Goal: Transaction & Acquisition: Purchase product/service

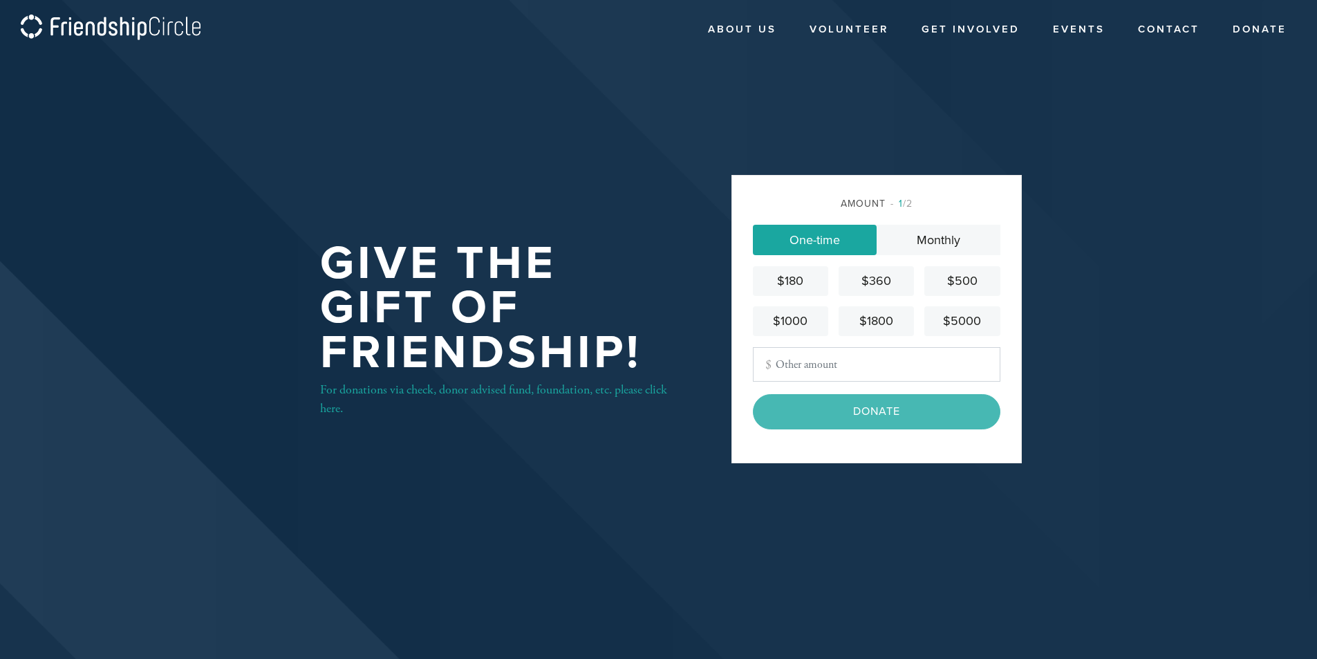
type input "101"
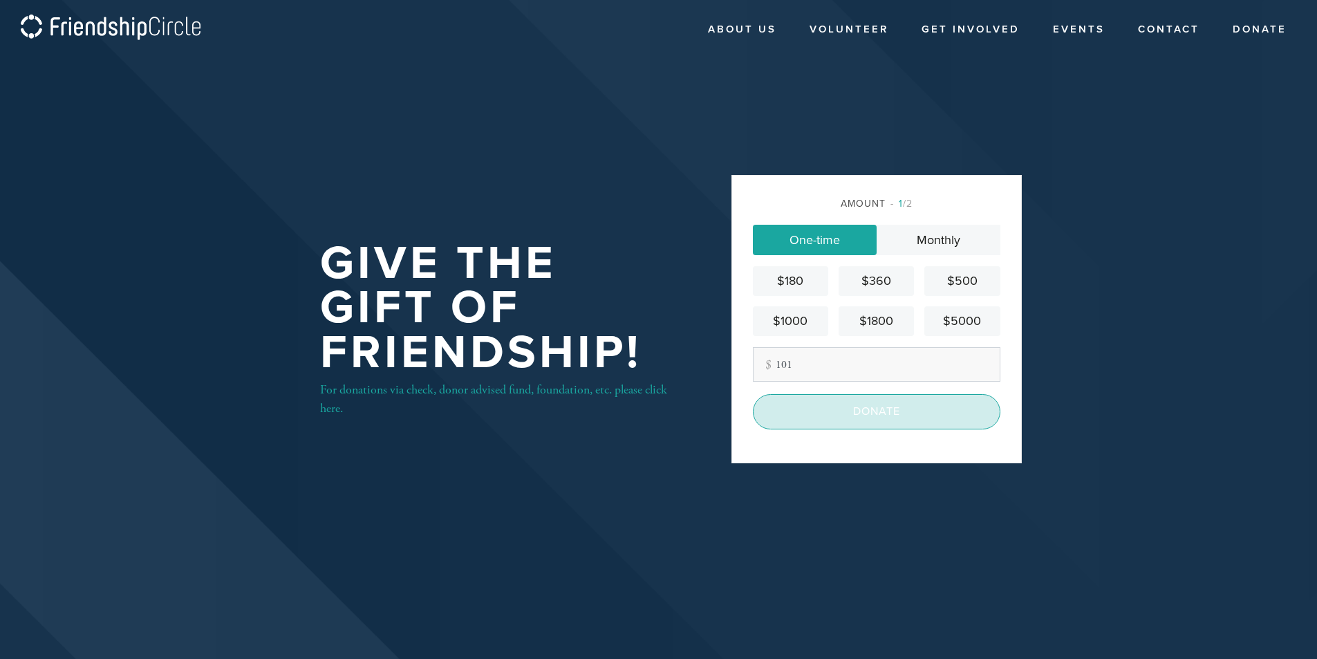
click at [818, 420] on input "Donate" at bounding box center [876, 411] width 247 height 35
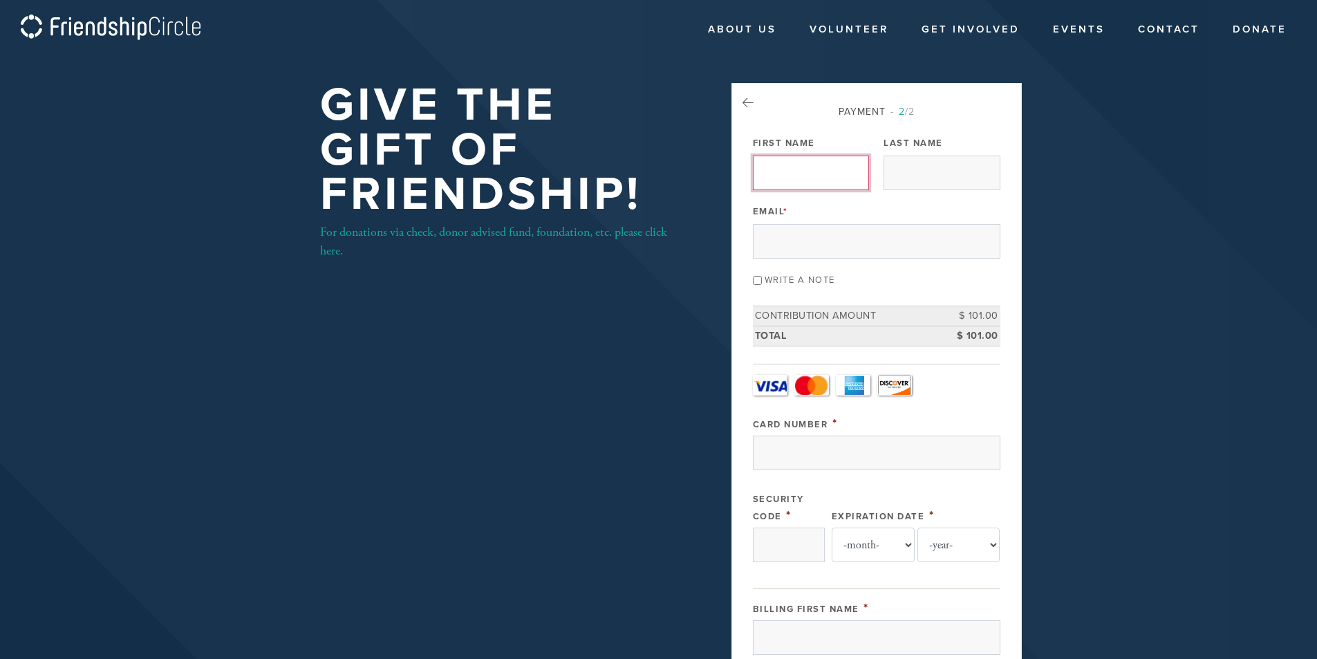
click at [794, 184] on input "First Name" at bounding box center [811, 173] width 116 height 35
type input "[PERSON_NAME]"
type input "GALLO"
type input "ek7421@yahoo.com"
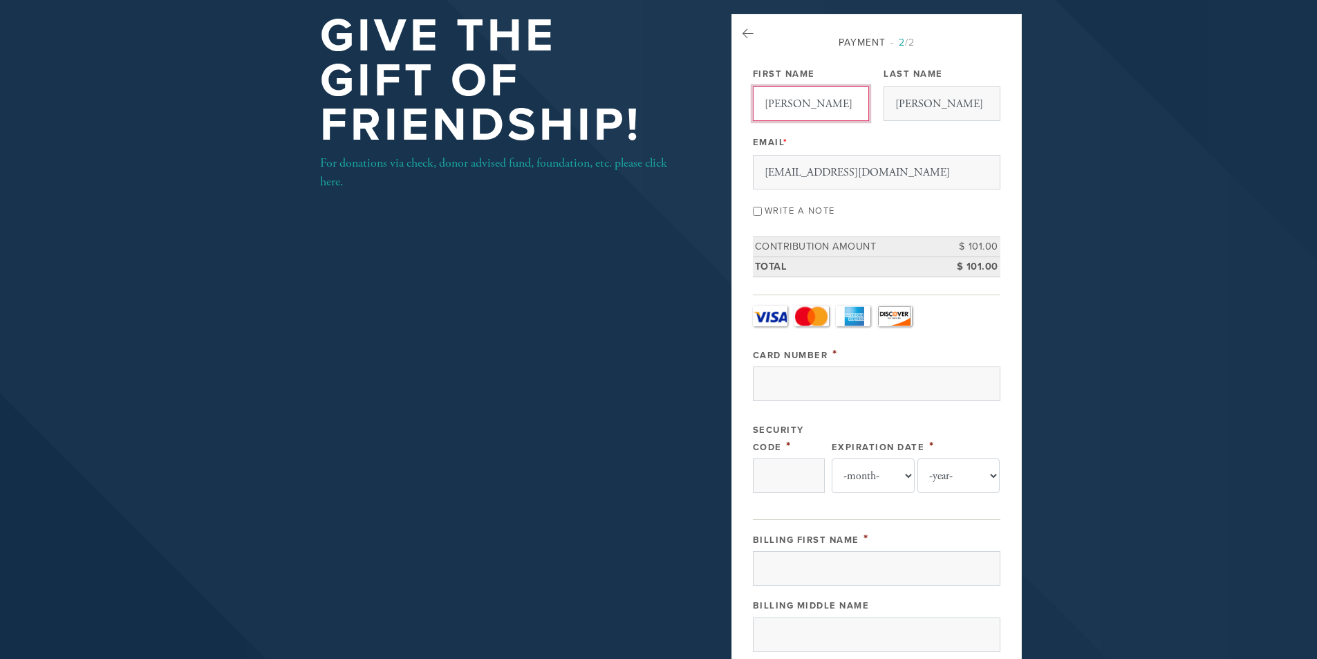
scroll to position [138, 0]
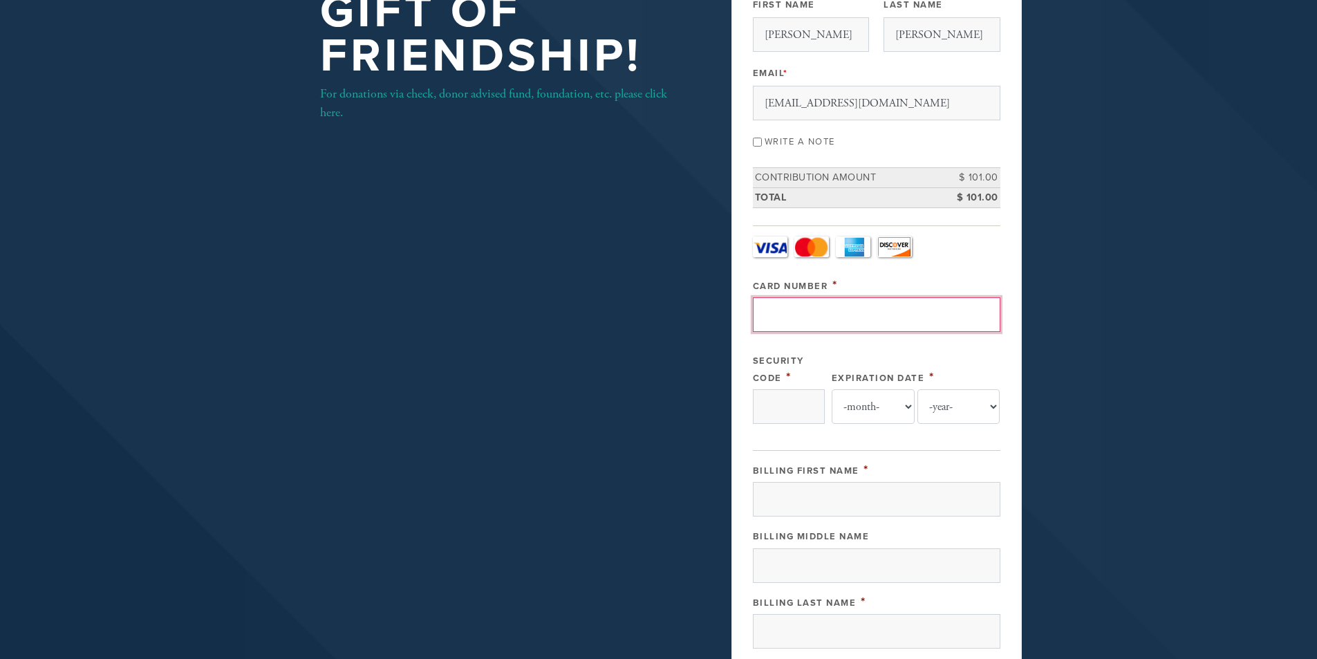
click at [796, 307] on input "Card Number" at bounding box center [876, 314] width 247 height 35
type input "5528410071194297"
click at [772, 408] on input "Security Code" at bounding box center [789, 406] width 72 height 35
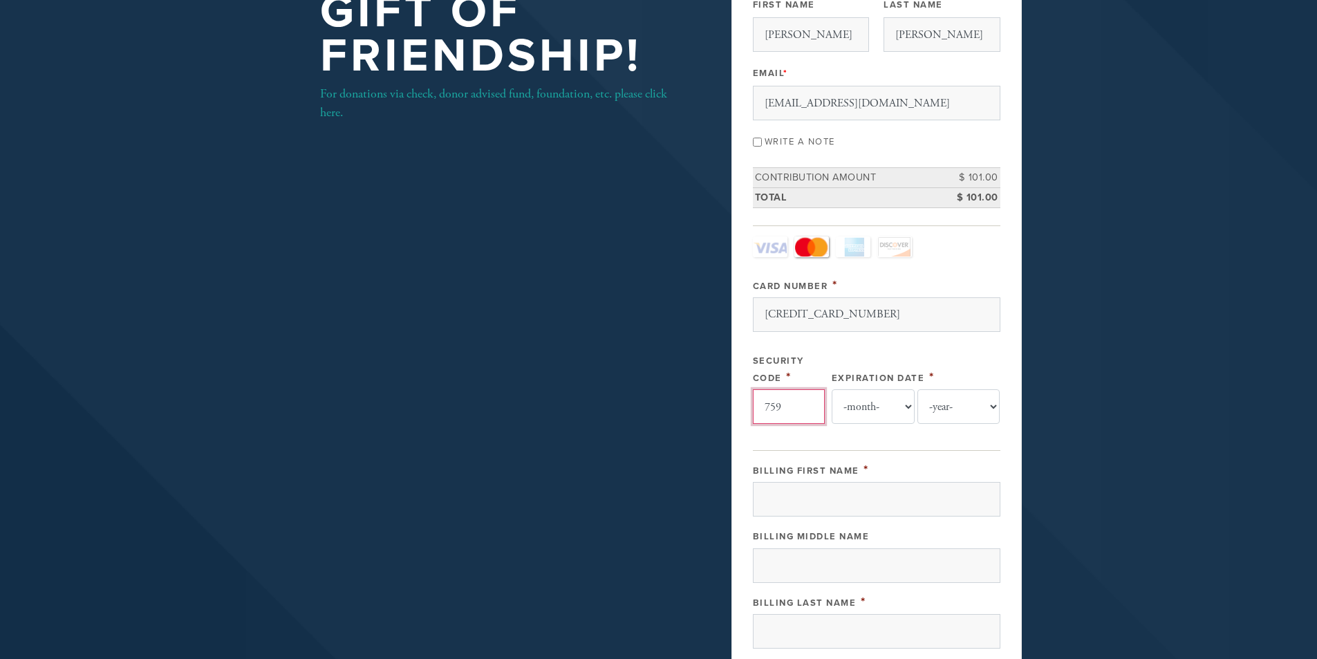
type input "759"
click at [881, 407] on select "-month- 01 02 03 04 05 06 07 08 09 10 11 12" at bounding box center [873, 406] width 83 height 35
select select "1"
click at [832, 389] on select "-month- 01 02 03 04 05 06 07 08 09 10 11 12" at bounding box center [873, 406] width 83 height 35
click at [950, 407] on select "-year- 2025 2026 2027 2028 2029 2030 2031 2032 2033 2034 2035" at bounding box center [958, 406] width 83 height 35
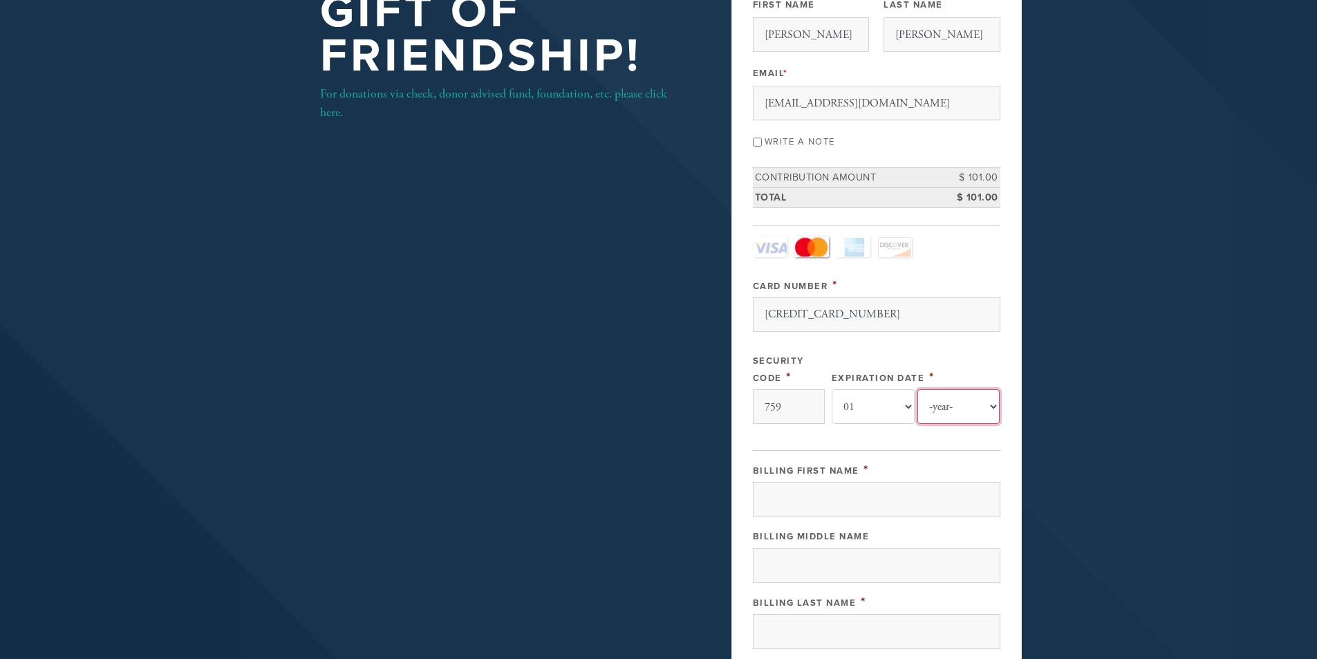
select select "2027"
click at [917, 389] on select "-year- 2025 2026 2027 2028 2029 2030 2031 2032 2033 2034 2035" at bounding box center [958, 406] width 83 height 35
click at [868, 501] on input "Billing First Name" at bounding box center [876, 499] width 247 height 35
type input "ERICA"
type input "GALLO"
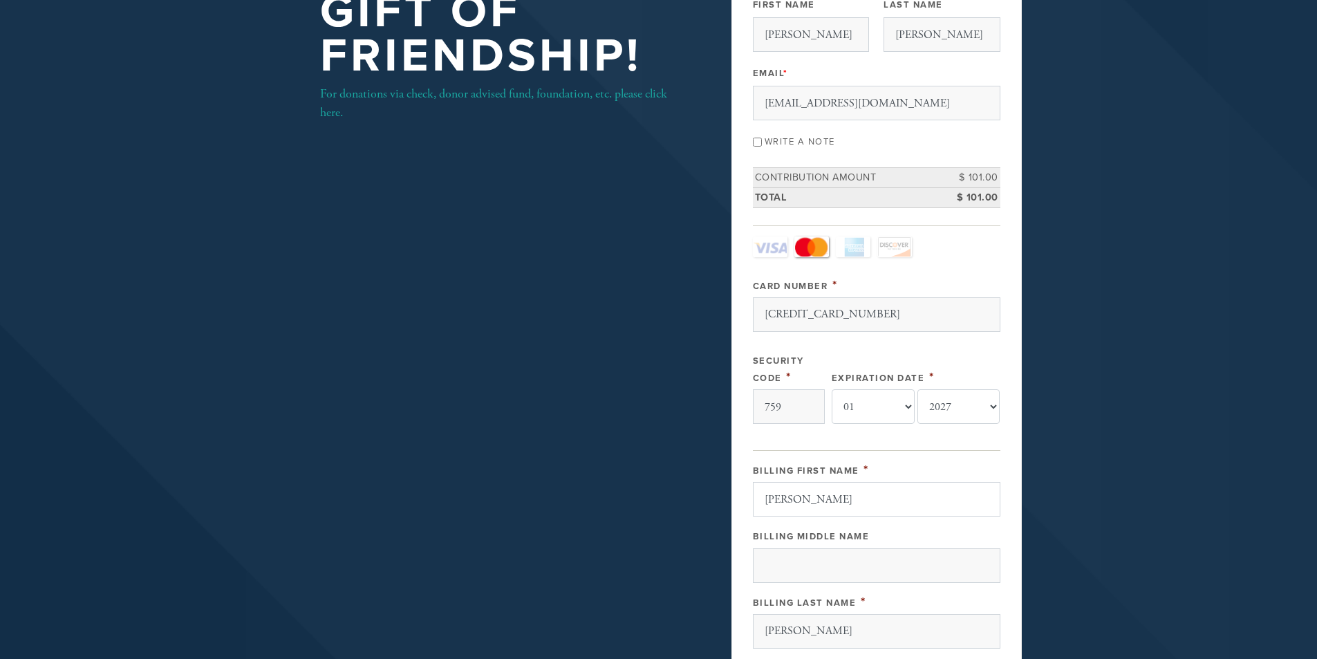
type input "1365 YORK AVE APT"
type input "NEW YORK"
type input "NY"
type input "10021"
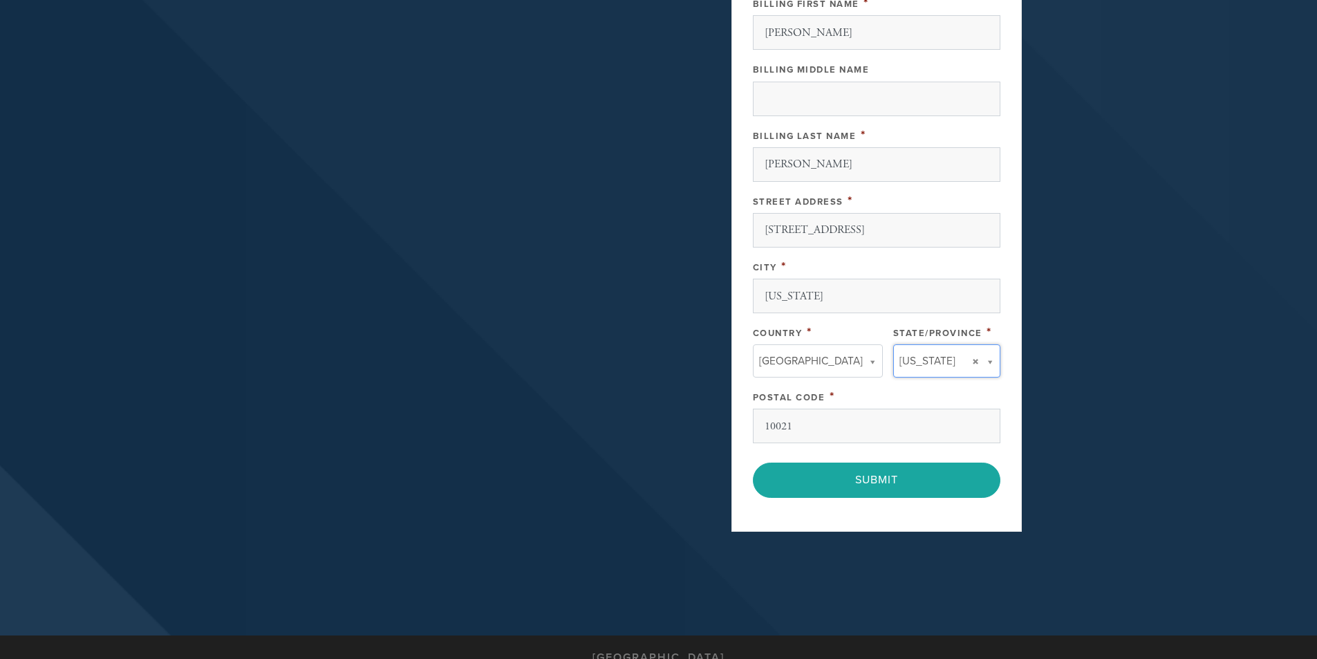
type input "NY"
type input "United States"
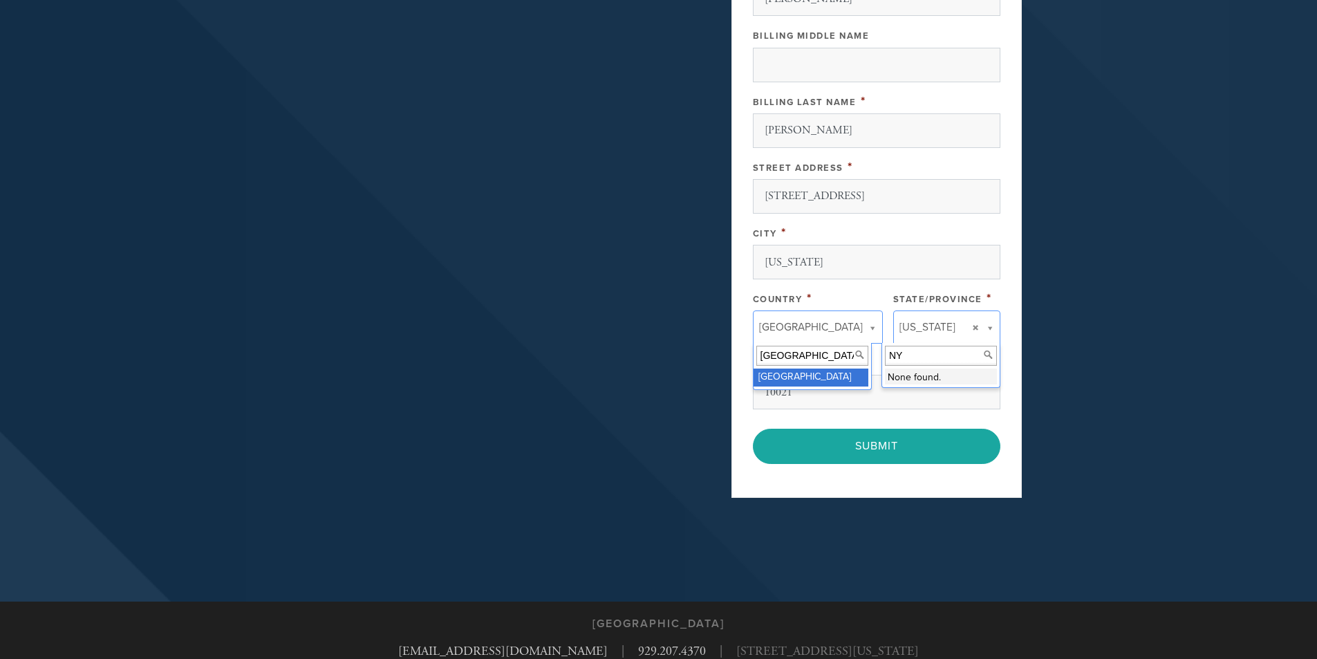
scroll to position [605, 0]
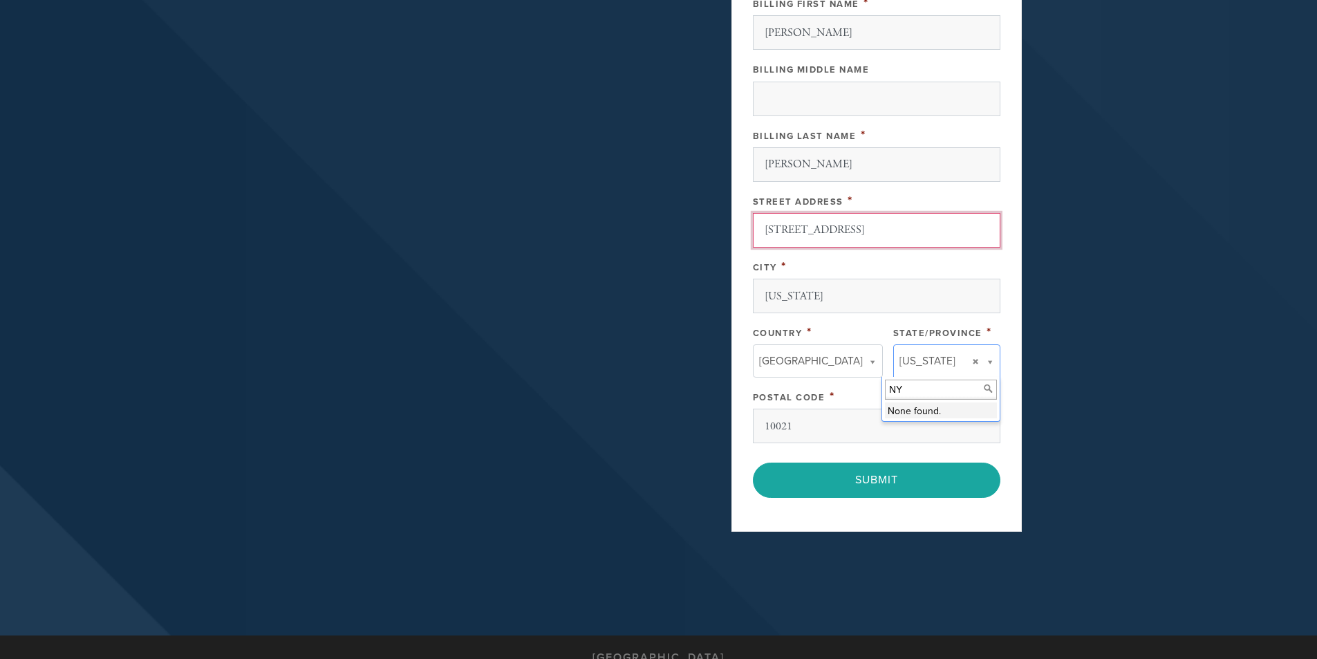
click at [885, 232] on input "1365 YORK AVE APT" at bounding box center [876, 230] width 247 height 35
type input "1365 YORK AVE APT 5K"
click at [633, 282] on div "Give the Gift of Friendship! For donations via check, donor advised fund, found…" at bounding box center [658, 15] width 747 height 1074
click at [910, 391] on input "NY" at bounding box center [941, 389] width 112 height 20
click at [1076, 447] on header "About Us Who We Are Meet Our Team Teen Leadership Board Annual Report Volunteer…" at bounding box center [658, 15] width 1317 height 1240
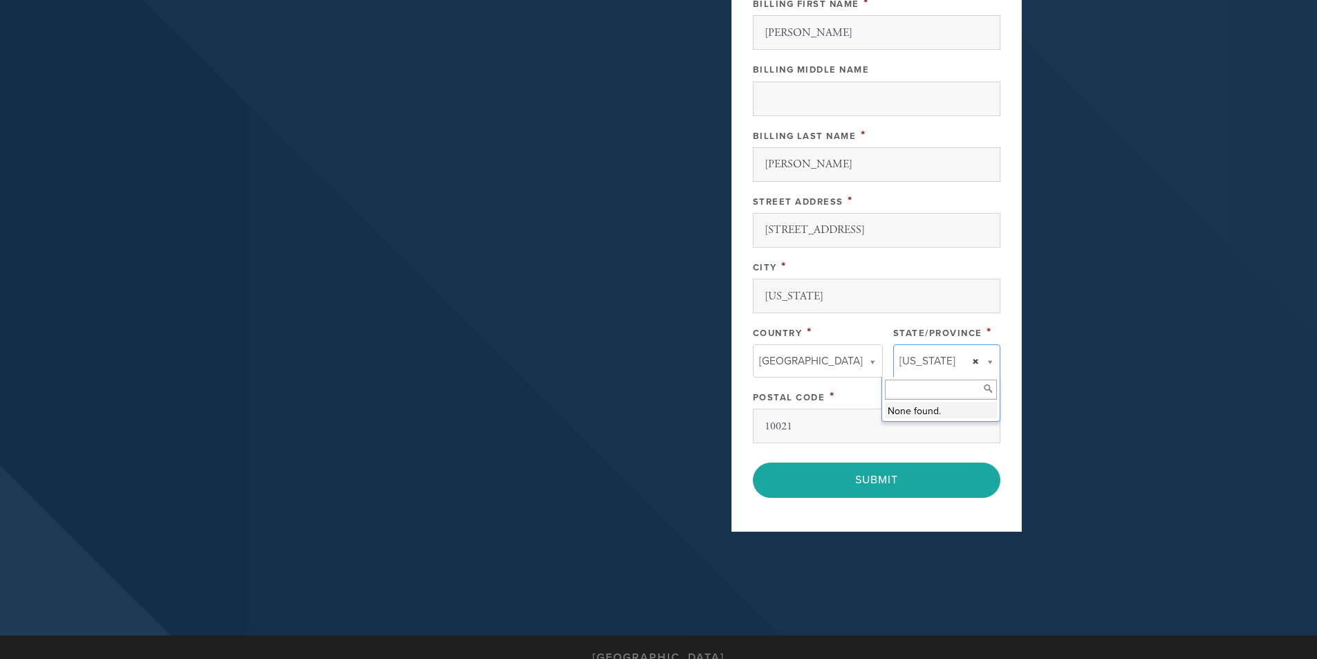
click at [977, 363] on link "New York" at bounding box center [946, 360] width 107 height 33
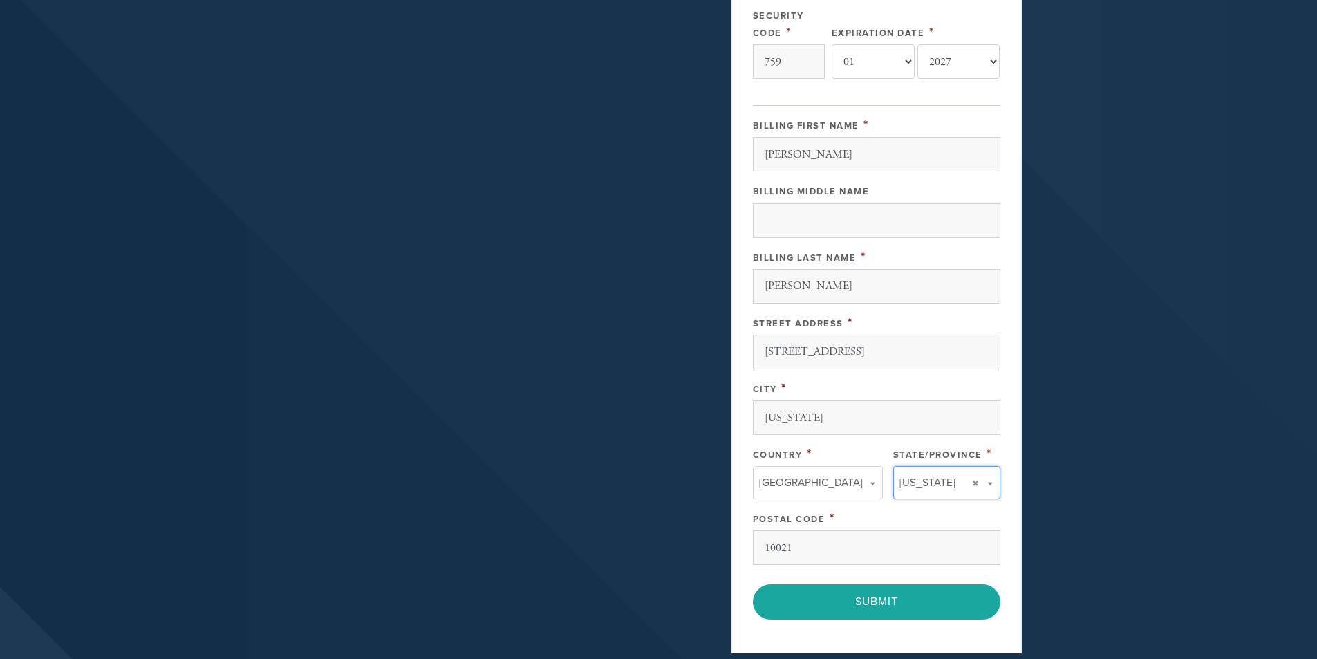
scroll to position [484, 0]
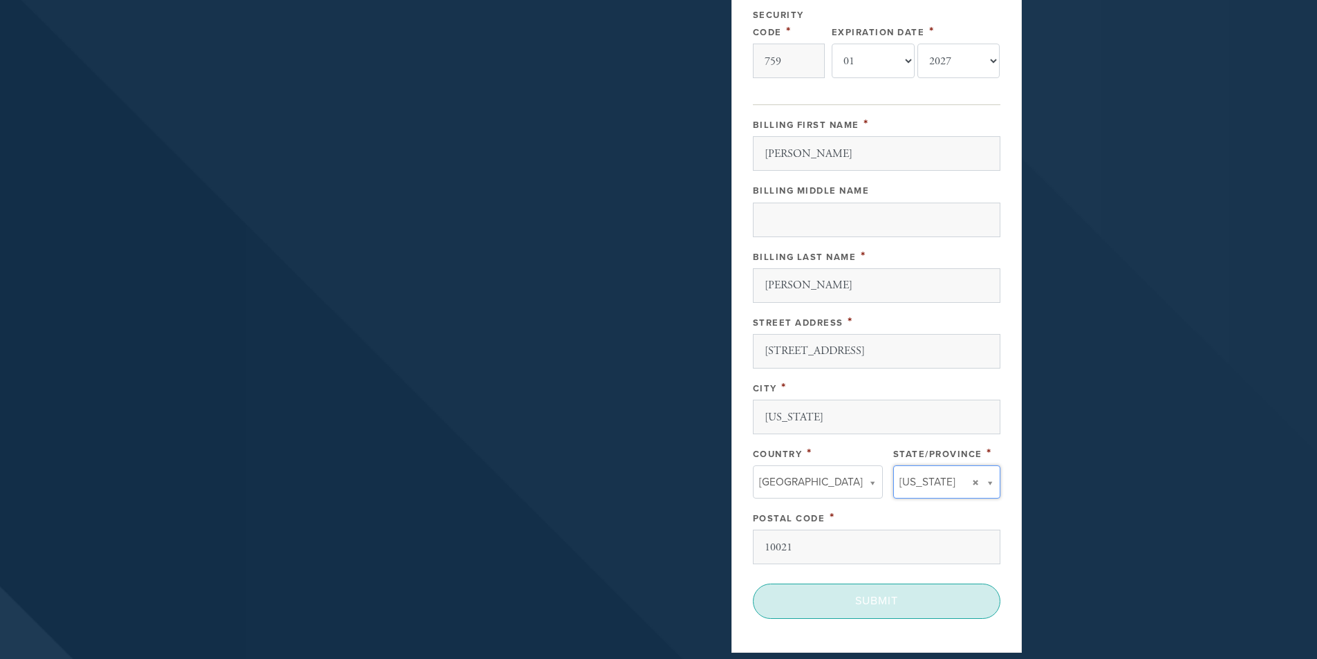
click at [833, 603] on input "Submit" at bounding box center [876, 600] width 247 height 35
